Goal: Contribute content

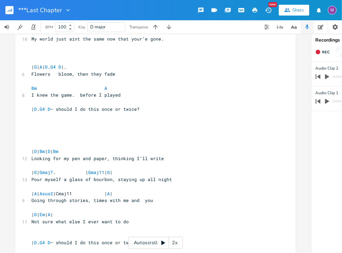
scroll to position [267, 0]
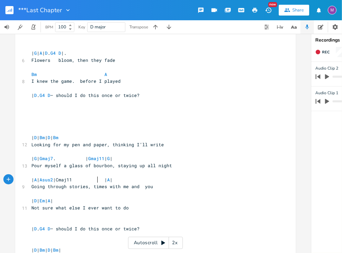
click at [96, 179] on span "| A | Asus2 |Cmaj11 | A |" at bounding box center [71, 180] width 81 height 6
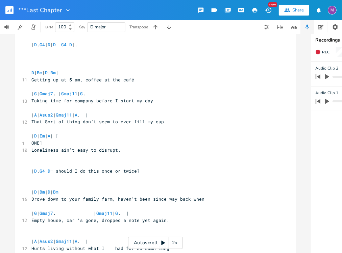
scroll to position [0, 0]
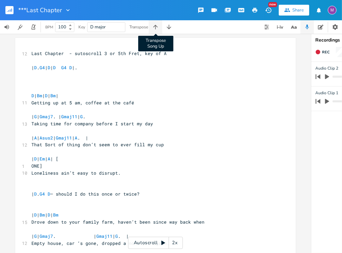
click at [156, 26] on icon "button" at bounding box center [155, 27] width 4 height 4
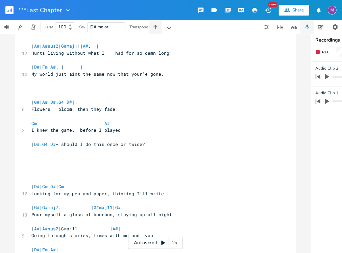
click at [156, 26] on icon "button" at bounding box center [155, 27] width 4 height 4
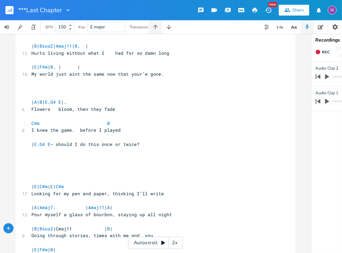
click at [156, 26] on icon "button" at bounding box center [155, 27] width 4 height 4
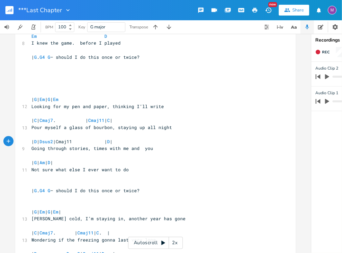
scroll to position [0, 0]
click at [96, 142] on span "| D | Dsus2 |Cmaj11 | D |" at bounding box center [71, 141] width 81 height 6
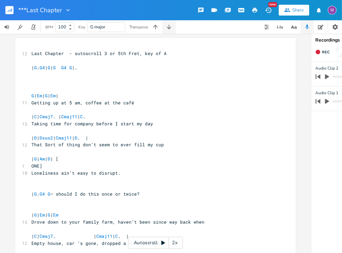
click at [170, 29] on icon "button" at bounding box center [168, 27] width 7 height 7
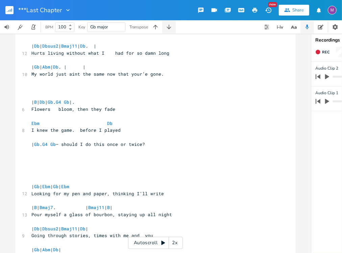
click at [170, 29] on icon "button" at bounding box center [168, 27] width 7 height 7
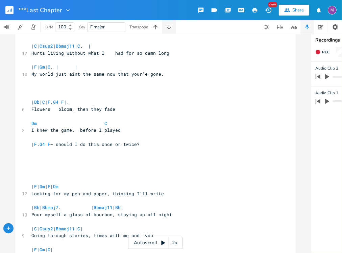
click at [170, 29] on icon "button" at bounding box center [168, 27] width 7 height 7
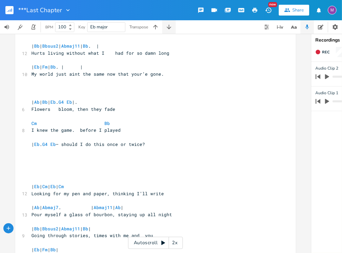
click at [170, 29] on icon "button" at bounding box center [168, 27] width 7 height 7
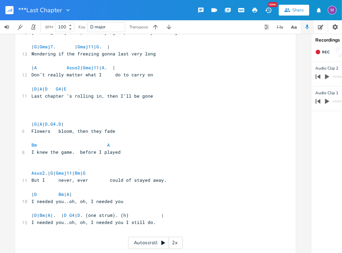
scroll to position [495, 0]
